Goal: Navigation & Orientation: Find specific page/section

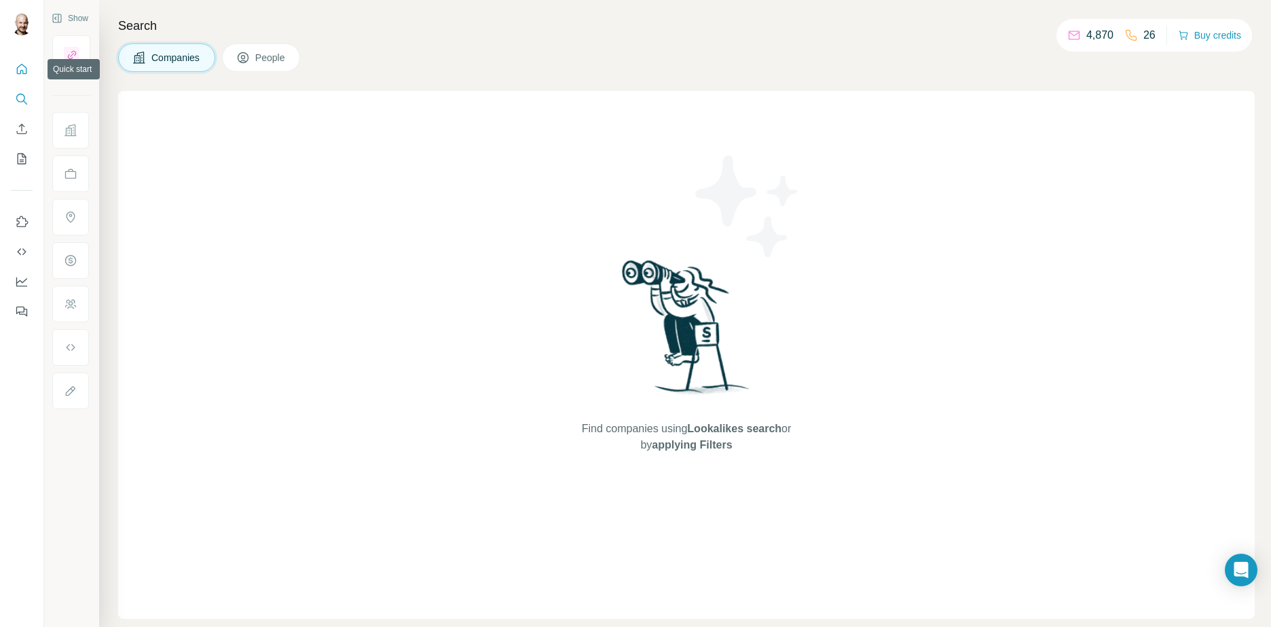
click at [24, 73] on icon "Quick start" at bounding box center [22, 69] width 14 height 14
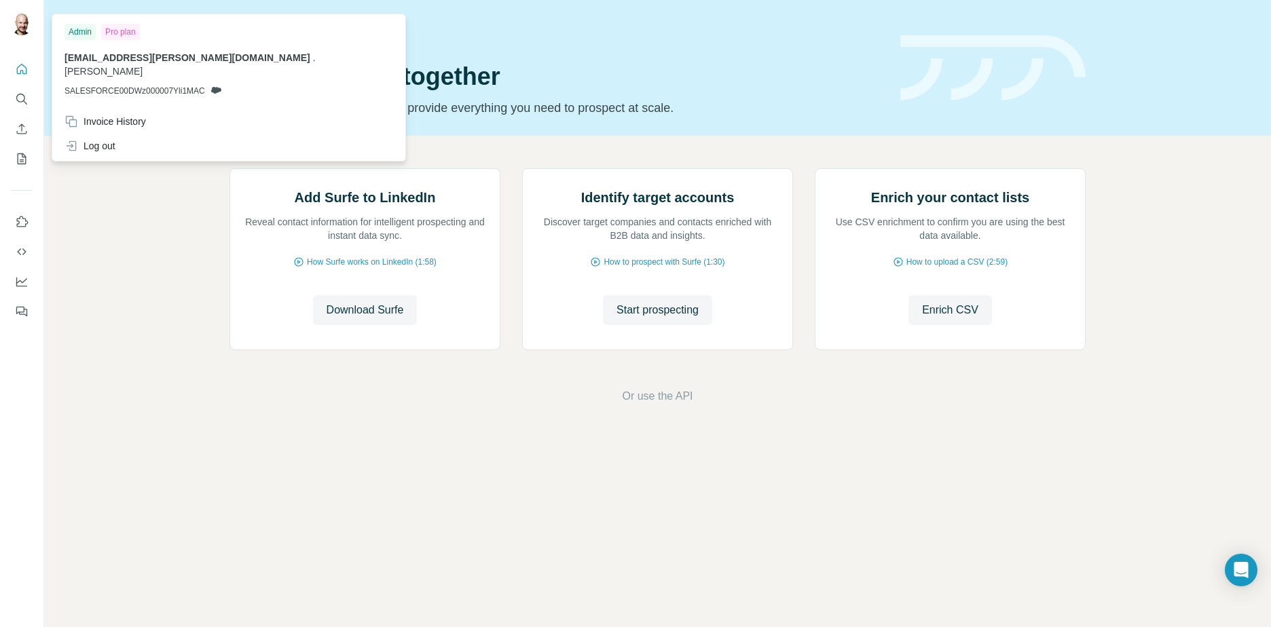
click at [20, 30] on img at bounding box center [22, 25] width 22 height 22
click at [128, 115] on div "Invoice History" at bounding box center [104, 122] width 81 height 14
click at [147, 59] on span "[EMAIL_ADDRESS][PERSON_NAME][DOMAIN_NAME]" at bounding box center [187, 57] width 246 height 11
click at [452, 141] on div "Add Surfe to LinkedIn Reveal contact information for intelligent prospecting an…" at bounding box center [657, 286] width 1227 height 301
click at [29, 26] on img at bounding box center [22, 25] width 22 height 22
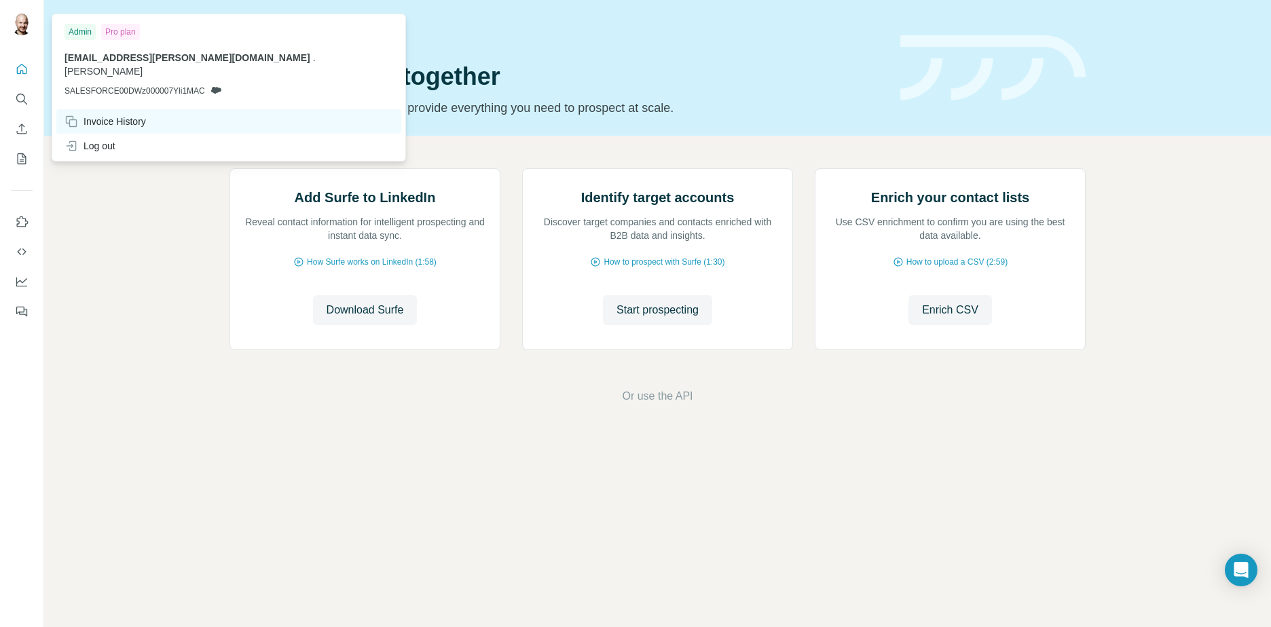
click at [129, 115] on div "Invoice History" at bounding box center [104, 122] width 81 height 14
click at [81, 115] on div "Invoice History" at bounding box center [104, 122] width 81 height 14
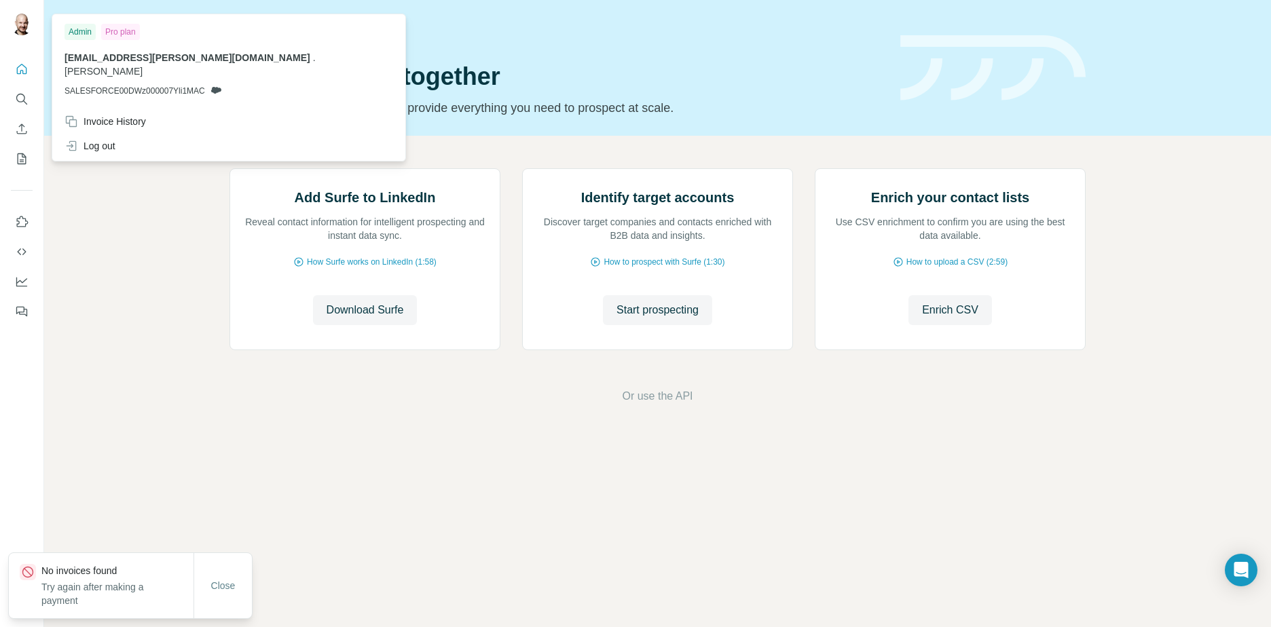
click at [113, 60] on span "[EMAIL_ADDRESS][PERSON_NAME][DOMAIN_NAME]" at bounding box center [187, 57] width 246 height 11
click at [28, 72] on icon "Quick start" at bounding box center [22, 69] width 14 height 14
click at [22, 20] on img at bounding box center [22, 25] width 22 height 22
click at [79, 31] on div "Admin" at bounding box center [79, 32] width 31 height 16
click at [720, 37] on div "Quick start" at bounding box center [556, 32] width 654 height 14
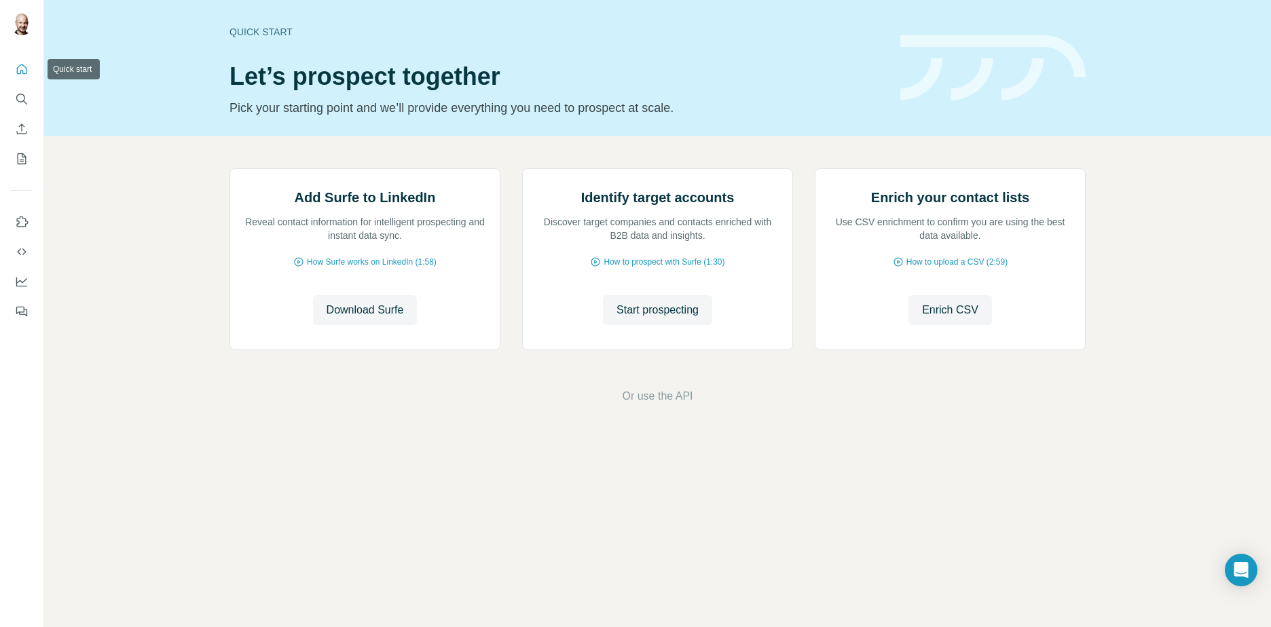
click at [25, 71] on icon "Quick start" at bounding box center [22, 69] width 14 height 14
click at [26, 72] on icon "Quick start" at bounding box center [22, 69] width 10 height 10
click at [1240, 563] on icon "Open Intercom Messenger" at bounding box center [1241, 570] width 16 height 18
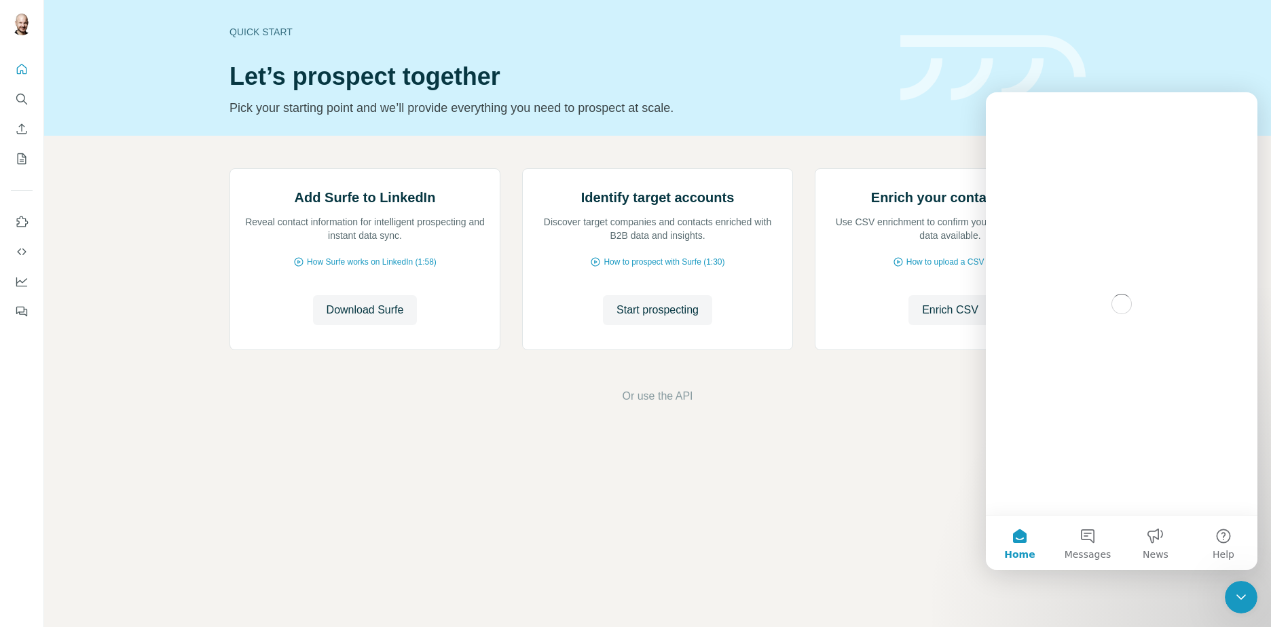
click at [1064, 86] on img at bounding box center [992, 68] width 185 height 66
